Goal: Transaction & Acquisition: Book appointment/travel/reservation

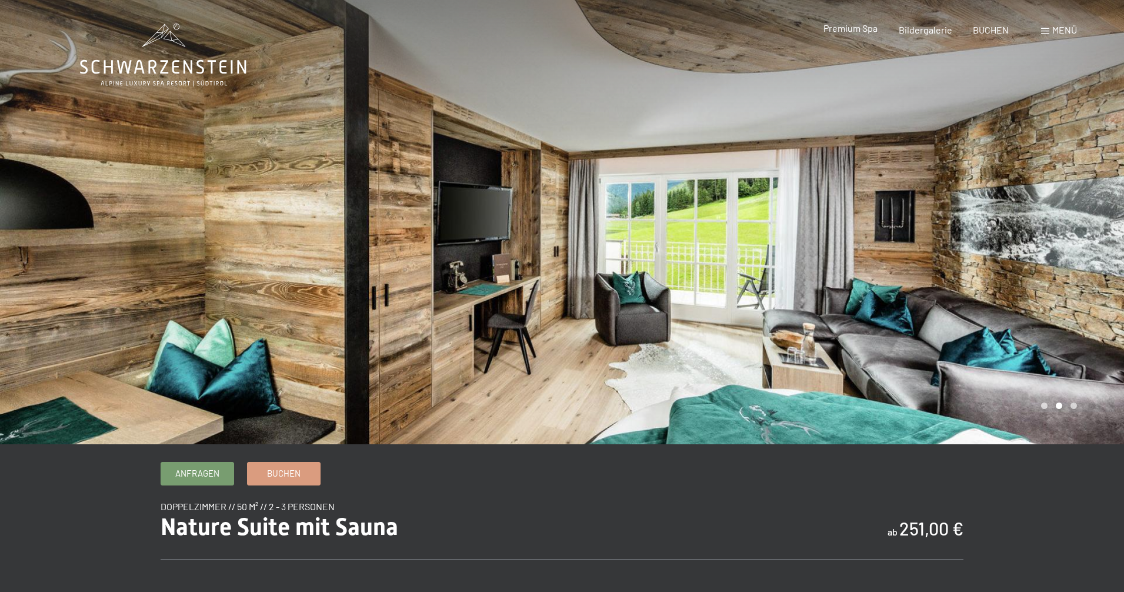
click at [847, 26] on span "Premium Spa" at bounding box center [850, 27] width 54 height 11
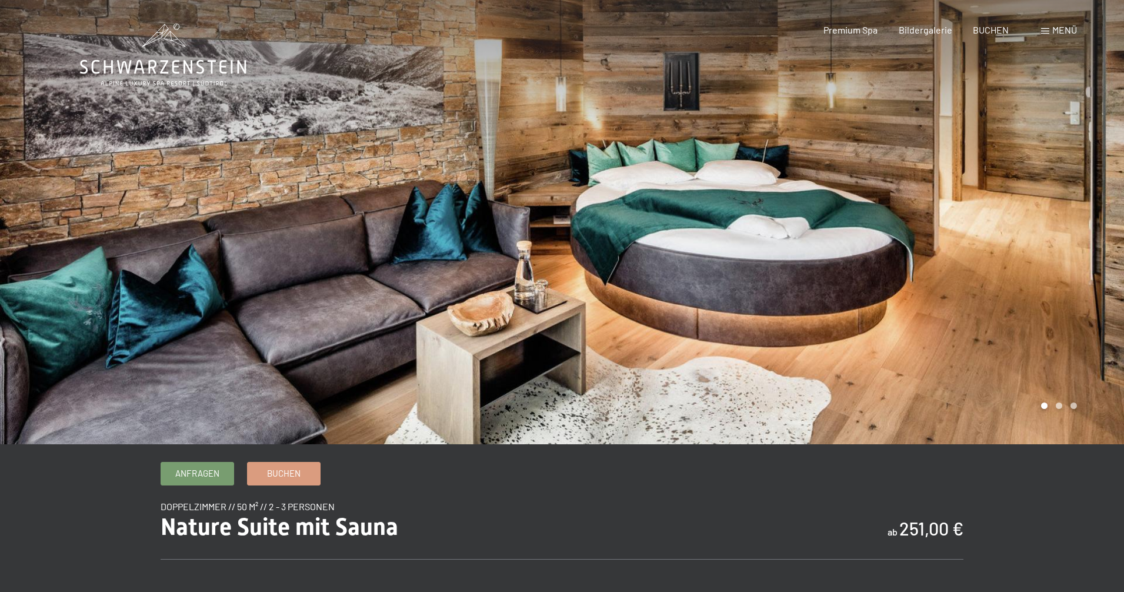
click at [1064, 29] on span "Menü" at bounding box center [1064, 29] width 25 height 11
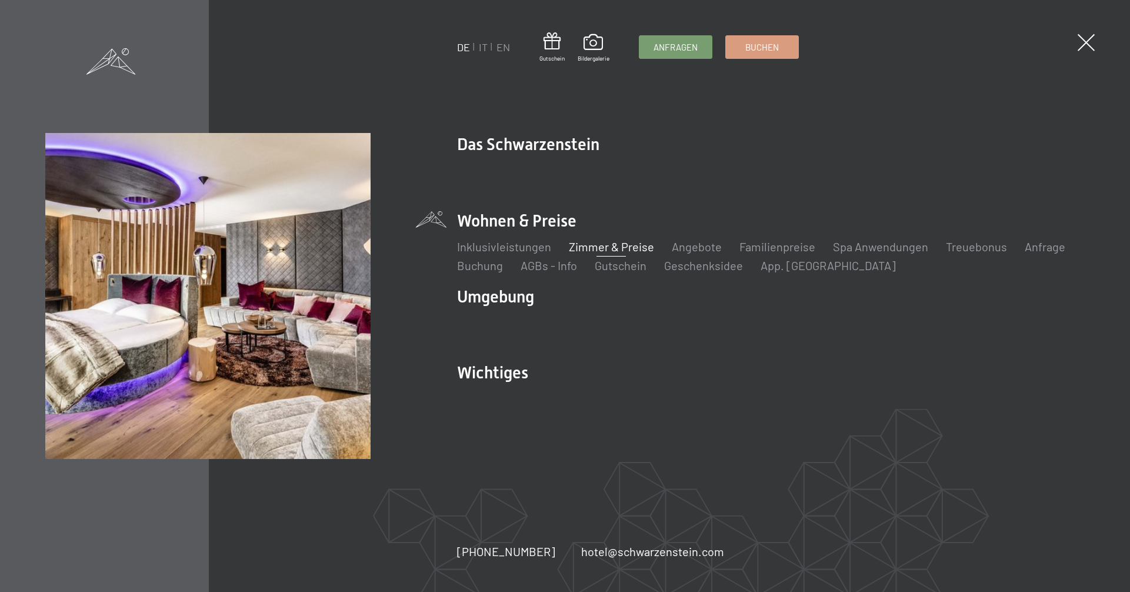
click at [558, 222] on li "Wohnen & Preise Inklusivleistungen Zimmer & Preise Liste Angebote Liste Familie…" at bounding box center [771, 241] width 628 height 64
click at [703, 246] on link "Angebote" at bounding box center [697, 246] width 50 height 14
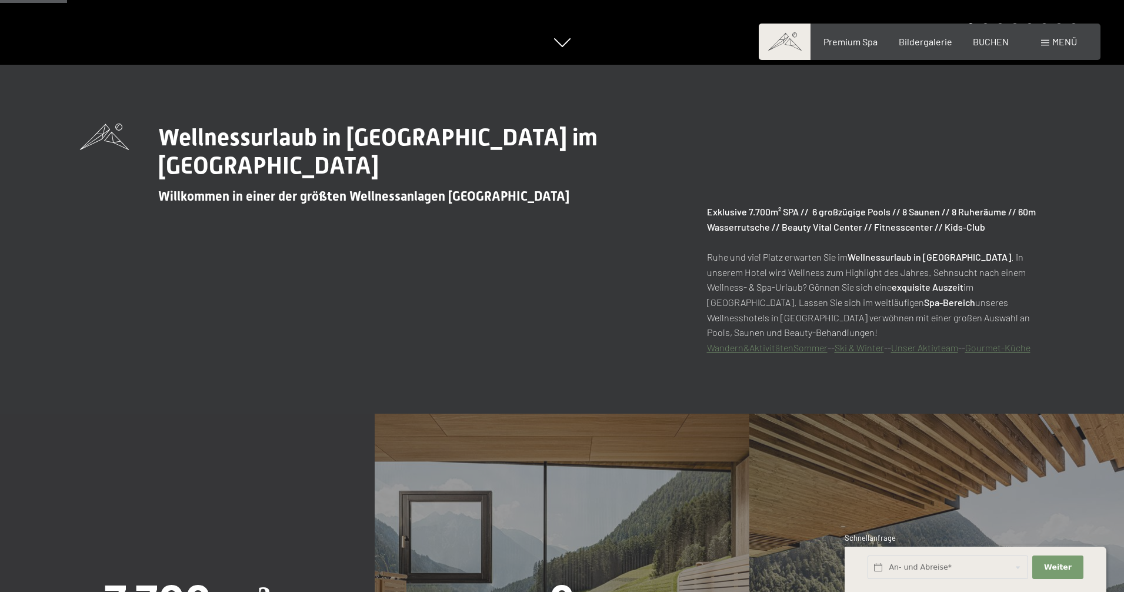
scroll to position [625, 0]
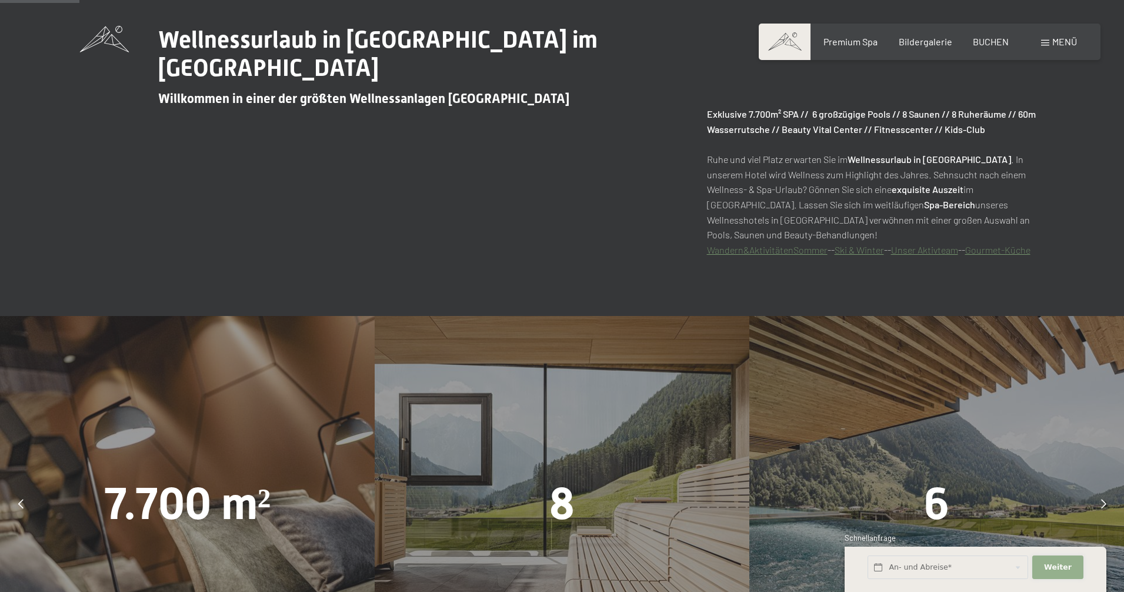
click at [1063, 573] on button "Weiter Adressfelder ausblenden" at bounding box center [1057, 567] width 51 height 24
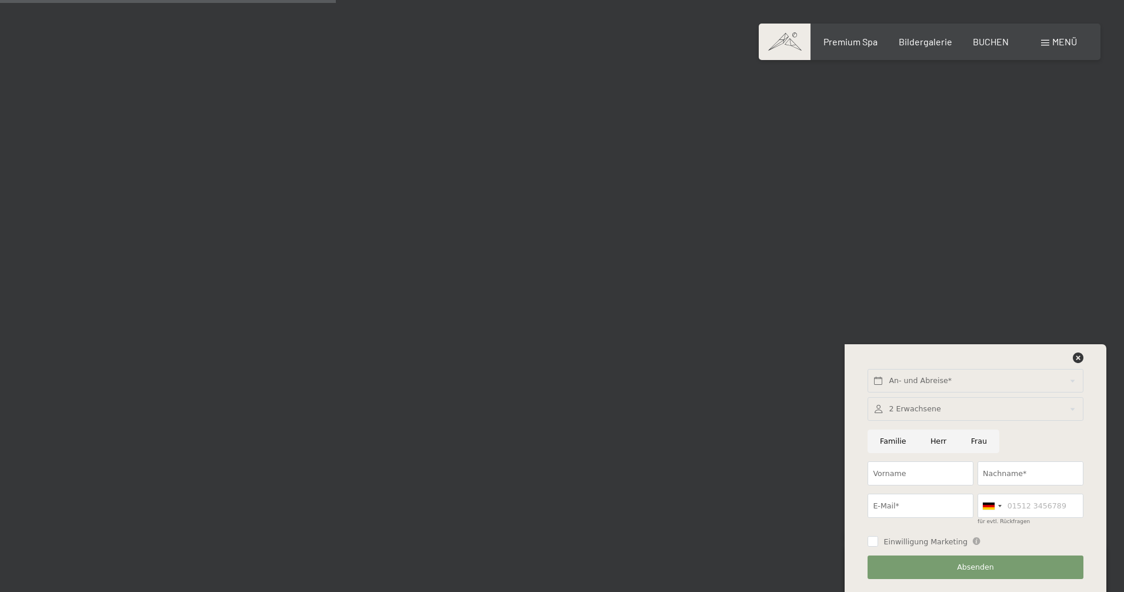
scroll to position [2885, 0]
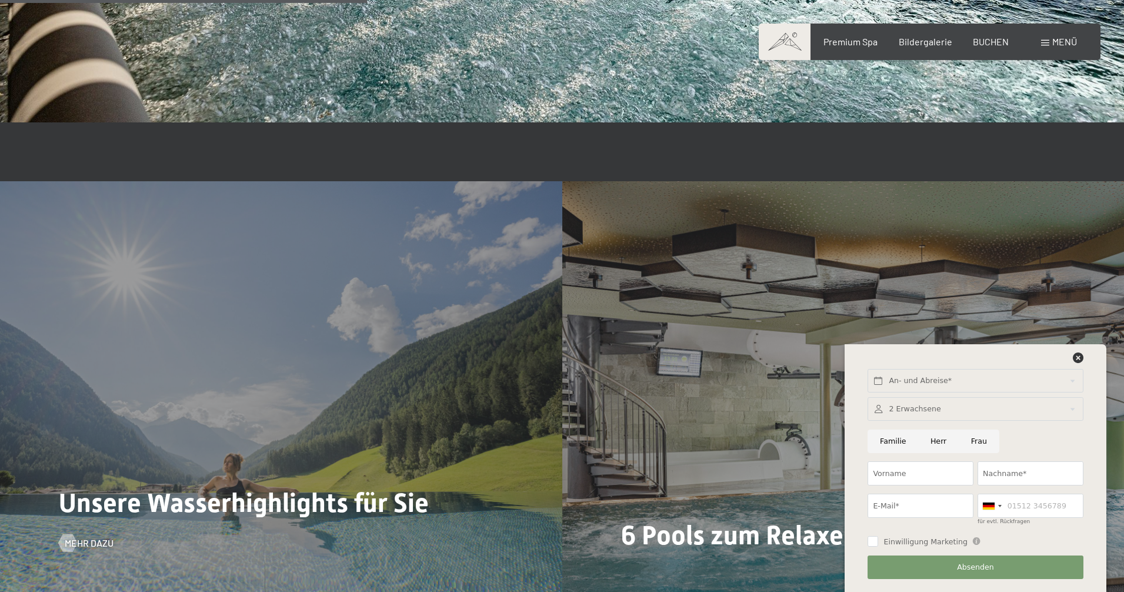
click at [402, 287] on div "Unsere Wasserhighlights für Sie Mehr dazu" at bounding box center [281, 392] width 562 height 422
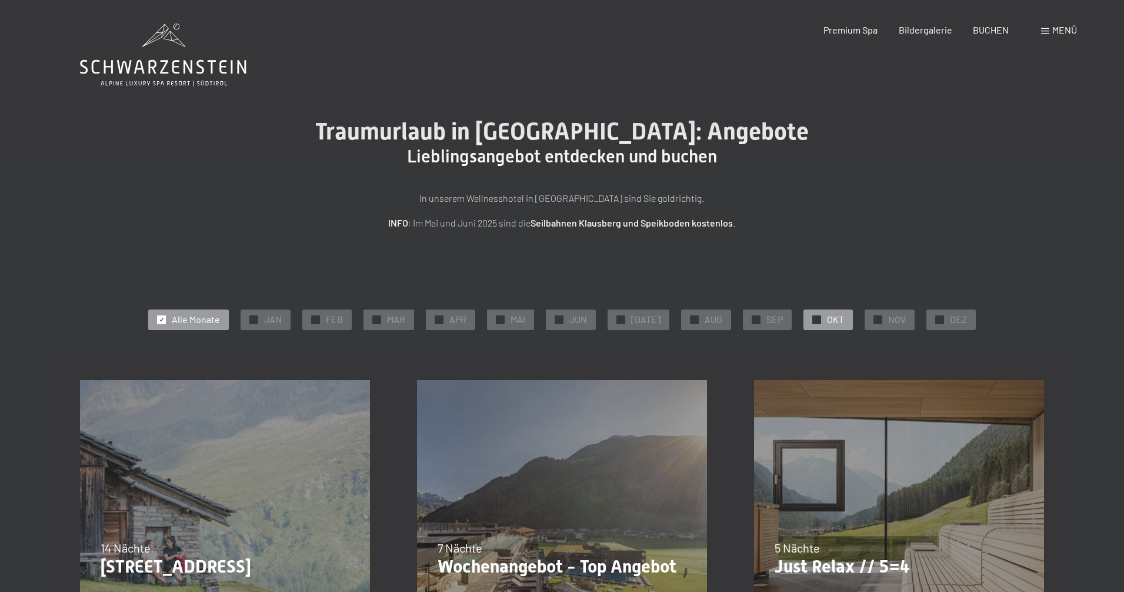
click at [833, 316] on span "OKT" at bounding box center [835, 319] width 17 height 13
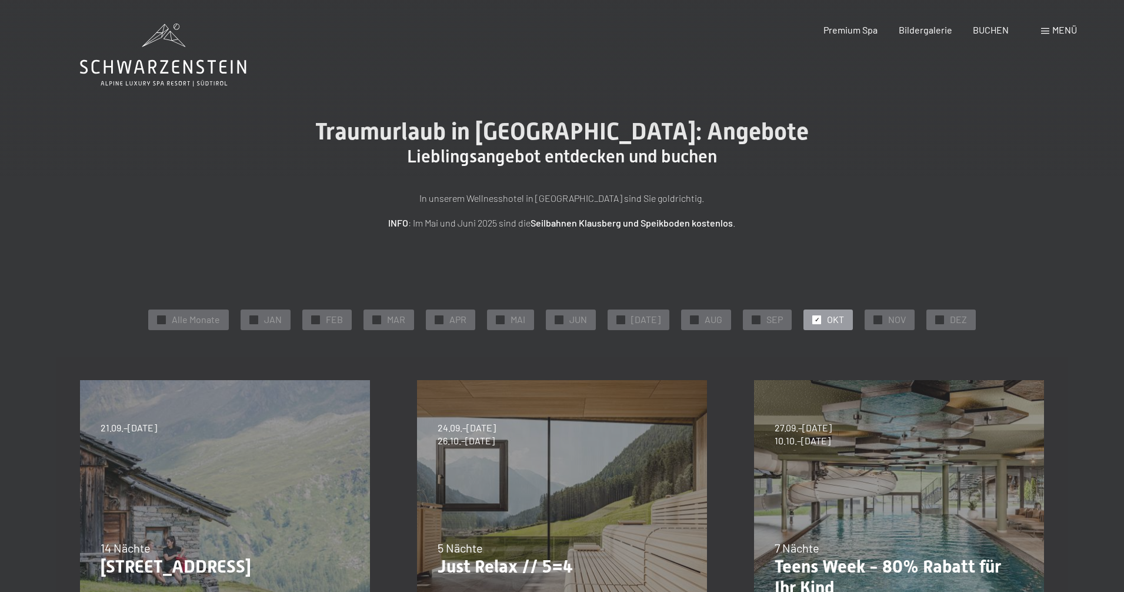
drag, startPoint x: 1123, startPoint y: 80, endPoint x: 1126, endPoint y: 116, distance: 36.5
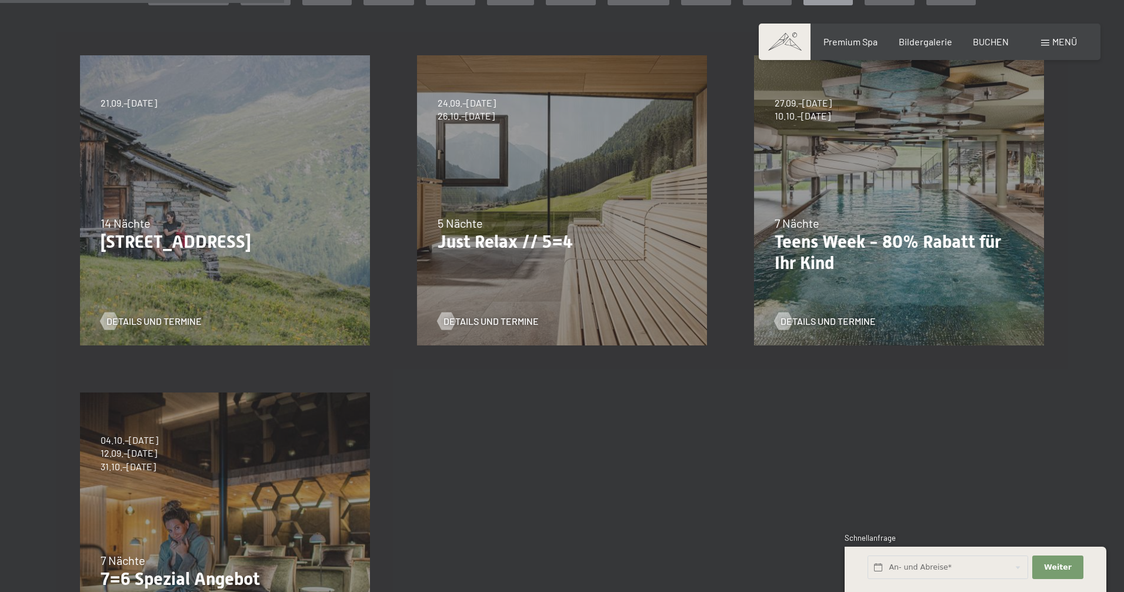
scroll to position [343, 0]
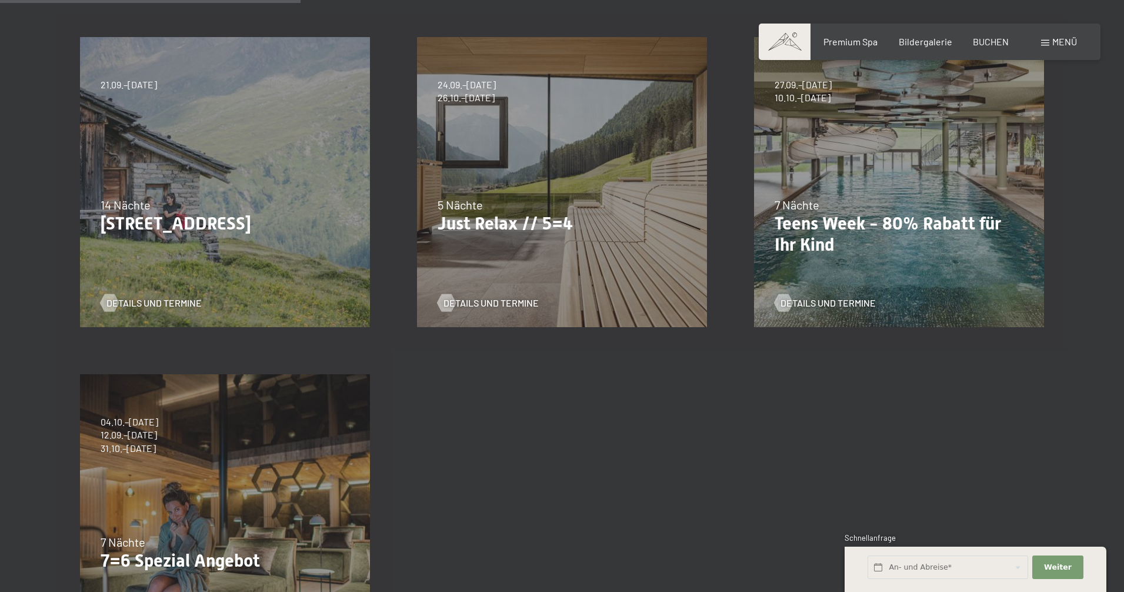
click at [181, 452] on div "04.10.–[DATE] 01.11.–[DATE] 10.01.–[DATE] 07.03.–[DATE] 16.05.–[DATE] 06.06.–[D…" at bounding box center [224, 519] width 337 height 337
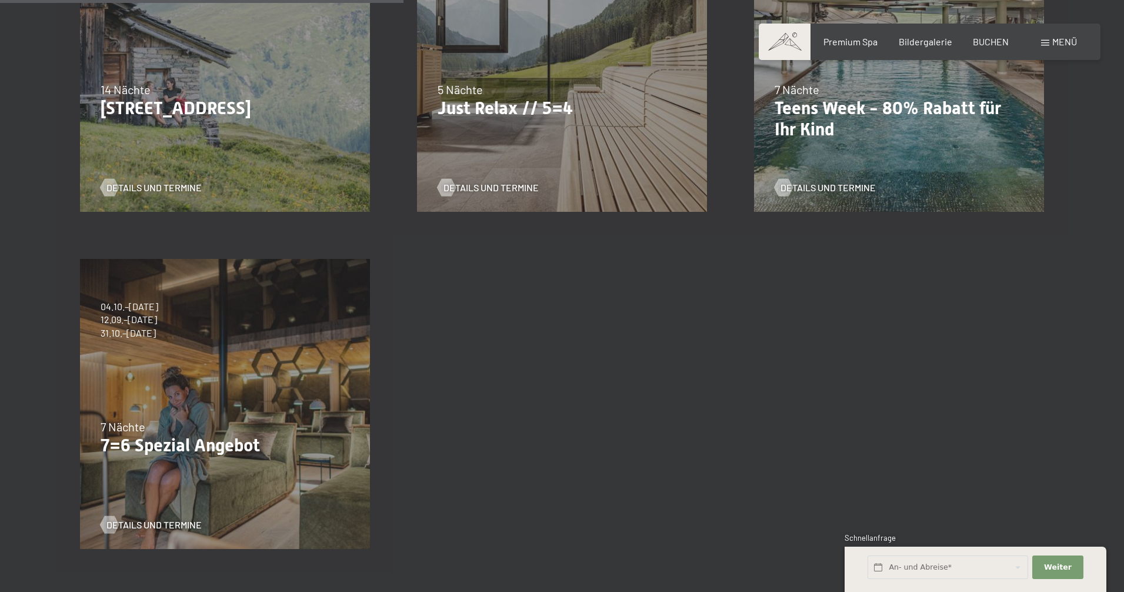
scroll to position [461, 0]
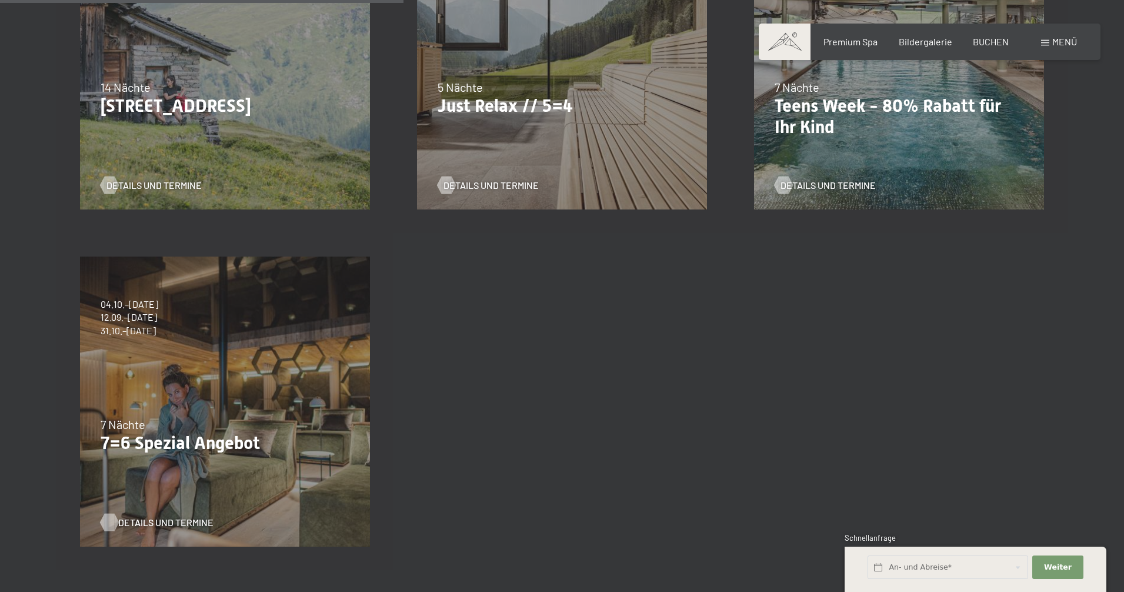
click at [160, 522] on span "Details und Termine" at bounding box center [165, 522] width 95 height 13
